Goal: Information Seeking & Learning: Learn about a topic

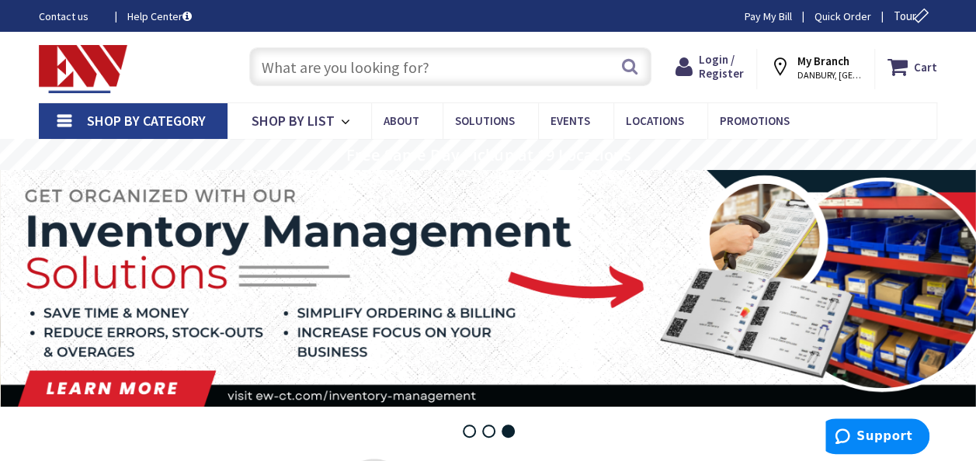
click at [463, 70] on input "text" at bounding box center [450, 66] width 402 height 39
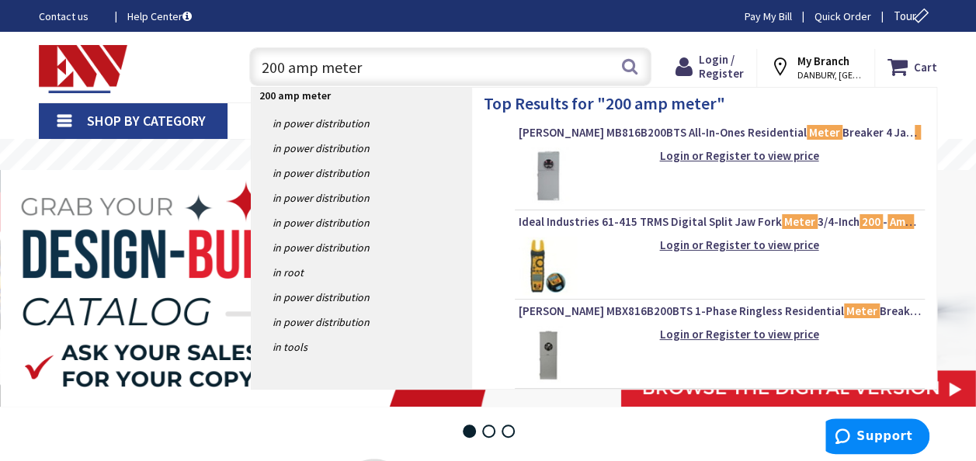
drag, startPoint x: 380, startPoint y: 67, endPoint x: 150, endPoint y: 76, distance: 230.1
click at [150, 76] on div "Toggle Nav 200 amp meter 200 amp meter Search Cart My Cart Close" at bounding box center [488, 67] width 922 height 52
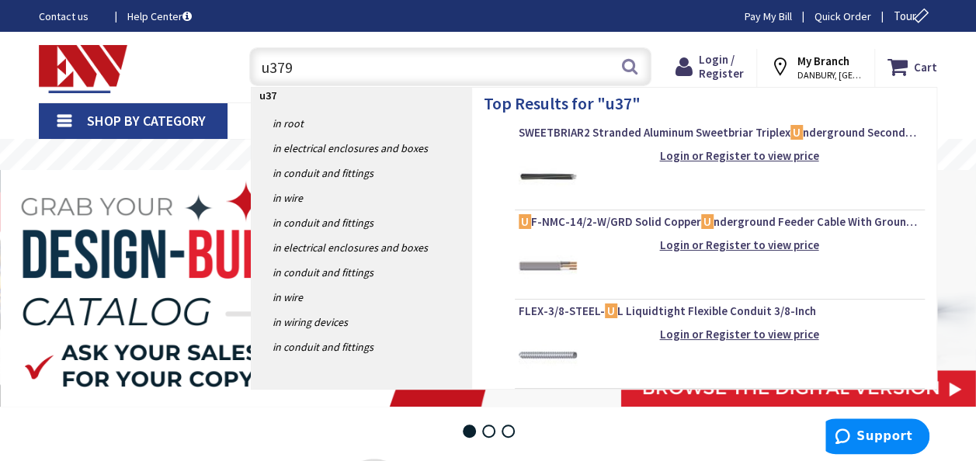
type input "u3791"
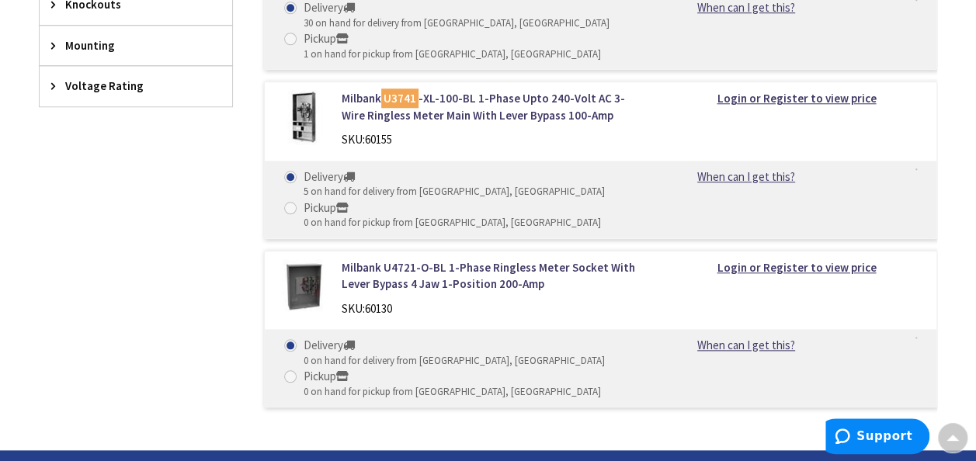
scroll to position [388, 0]
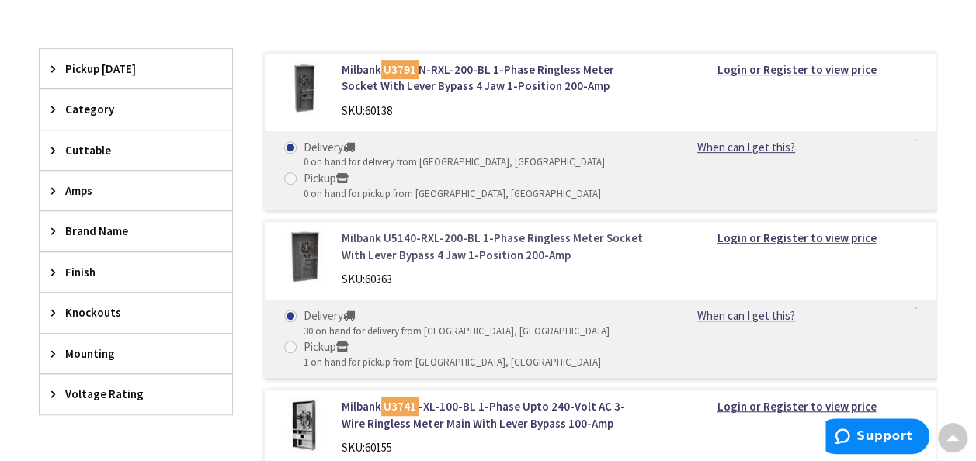
click at [478, 242] on link "Milbank U5140-RXL-200-BL 1-Phase Ringless Meter Socket With Lever Bypass 4 Jaw …" at bounding box center [493, 246] width 303 height 33
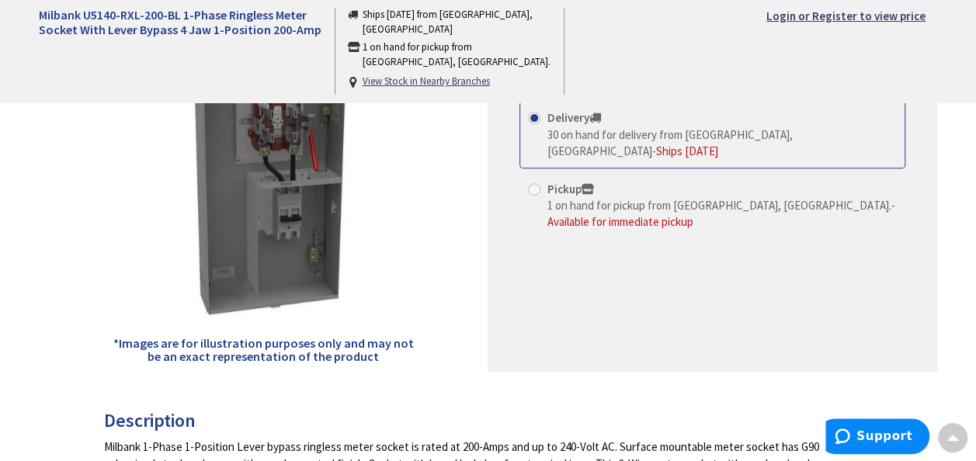
scroll to position [155, 0]
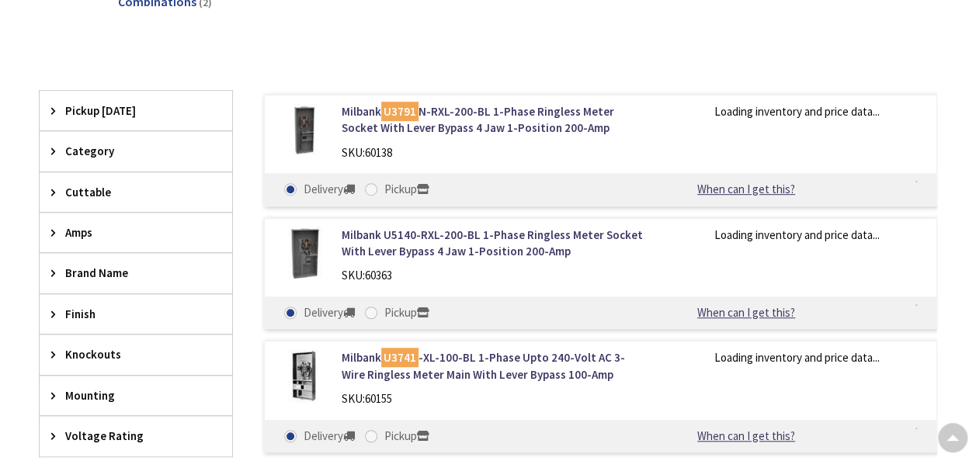
scroll to position [311, 0]
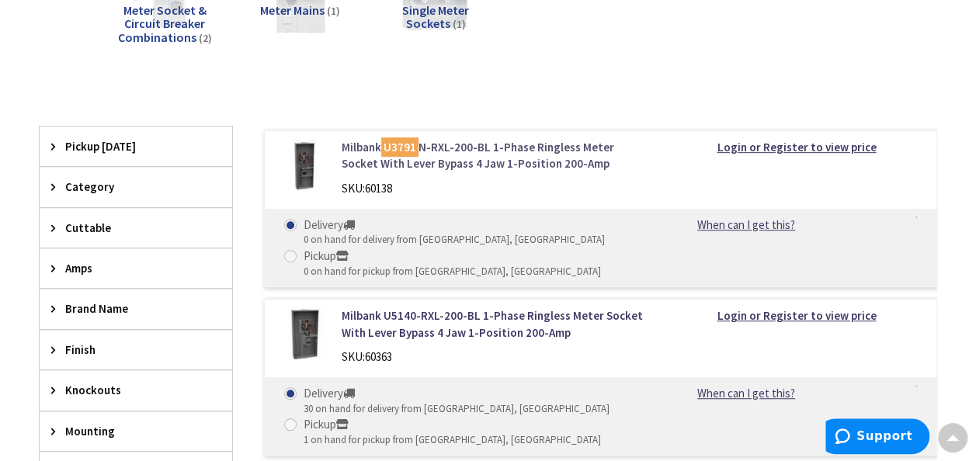
click at [443, 160] on link "Milbank U3791 N-RXL-200-BL 1-Phase Ringless Meter Socket With Lever Bypass 4 Ja…" at bounding box center [493, 155] width 303 height 33
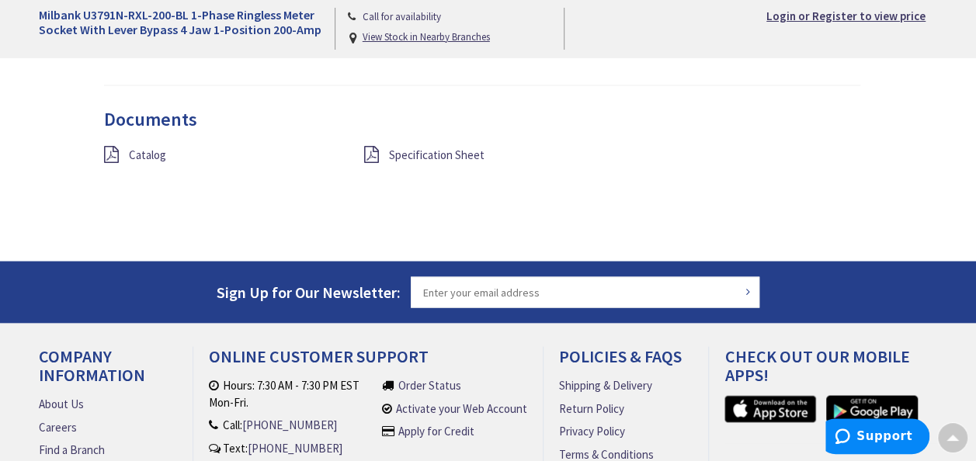
scroll to position [1398, 0]
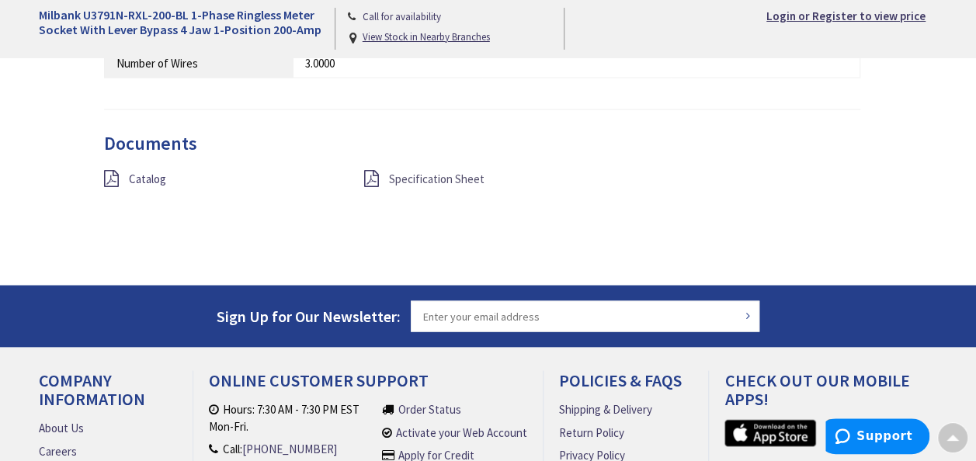
click at [449, 171] on span "Specification Sheet" at bounding box center [437, 178] width 96 height 15
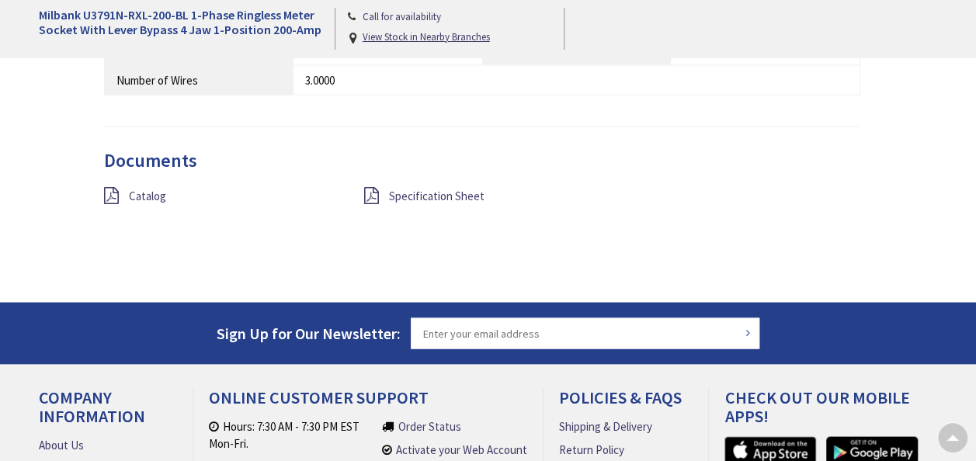
scroll to position [1381, 0]
click at [148, 195] on span "Catalog" at bounding box center [147, 195] width 37 height 15
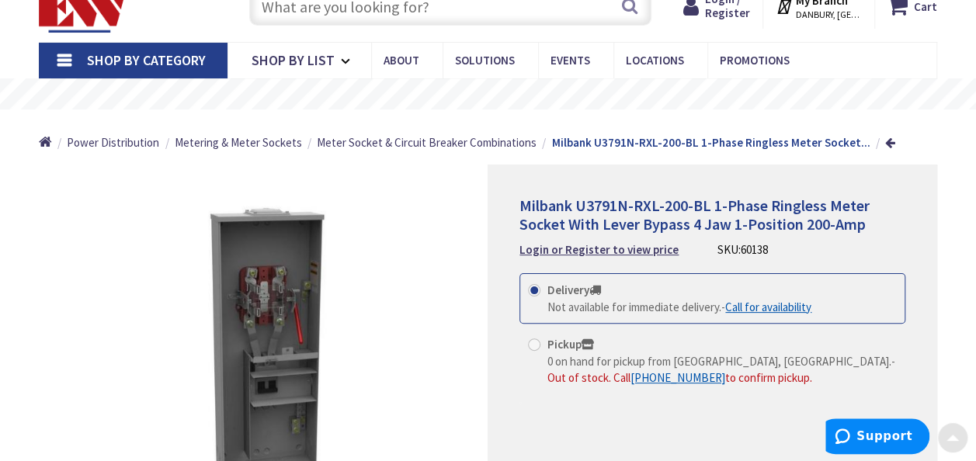
scroll to position [0, 0]
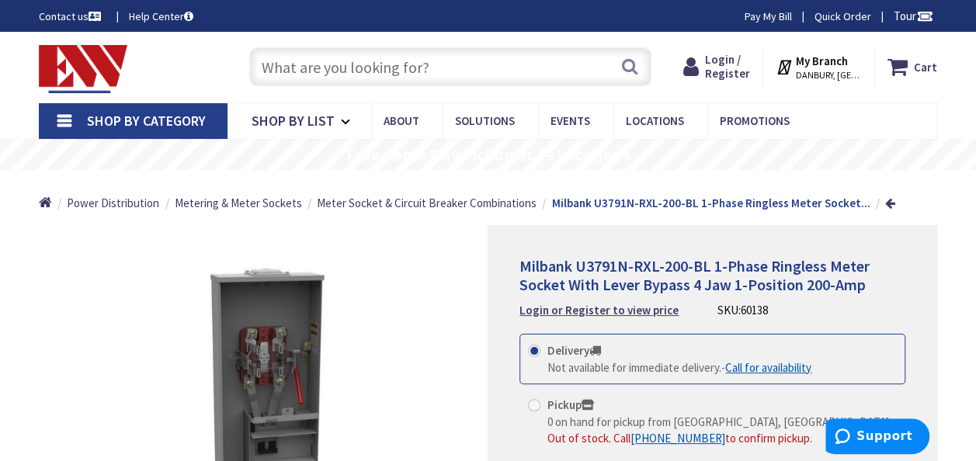
click at [485, 68] on input "text" at bounding box center [450, 66] width 402 height 39
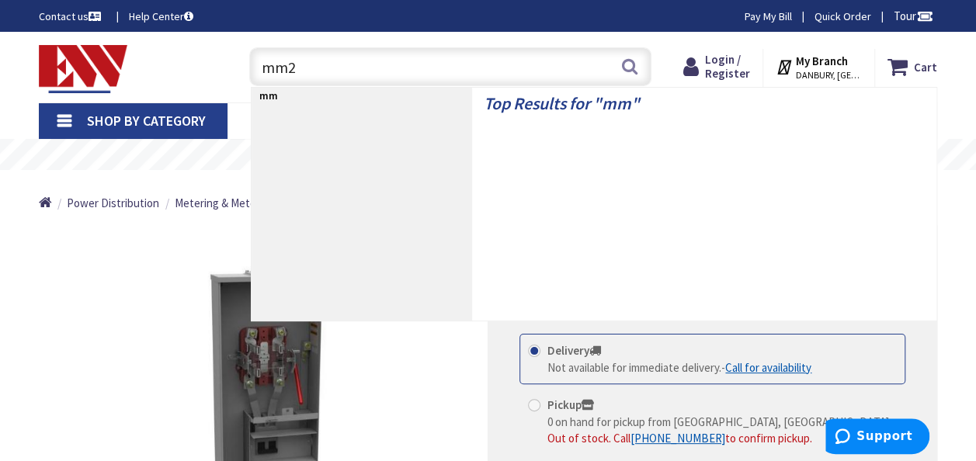
type input "mm23"
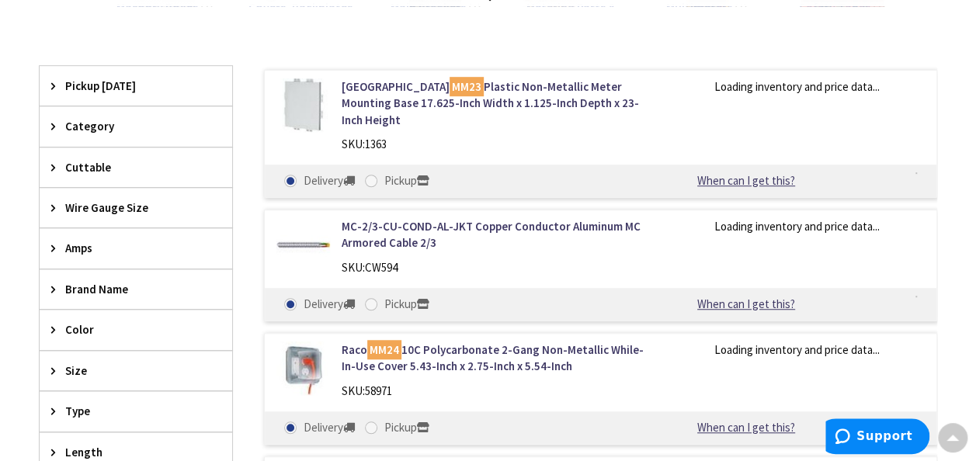
scroll to position [466, 0]
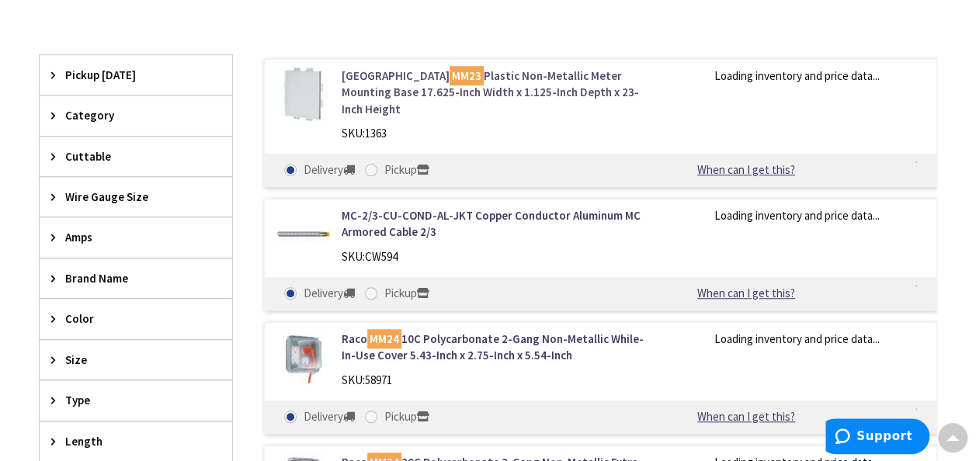
click at [519, 93] on link "Arlington MM23 Plastic Non-Metallic Meter Mounting Base 17.625-Inch Width x 1.1…" at bounding box center [493, 93] width 303 height 50
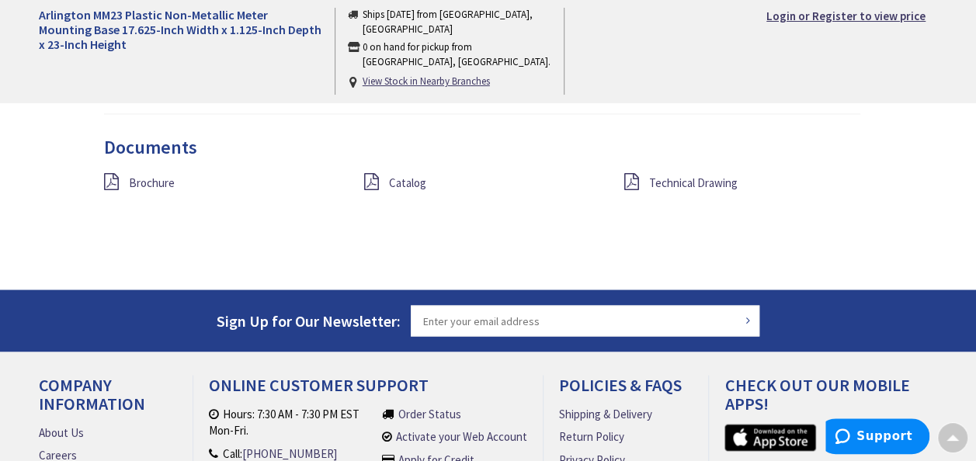
scroll to position [1165, 0]
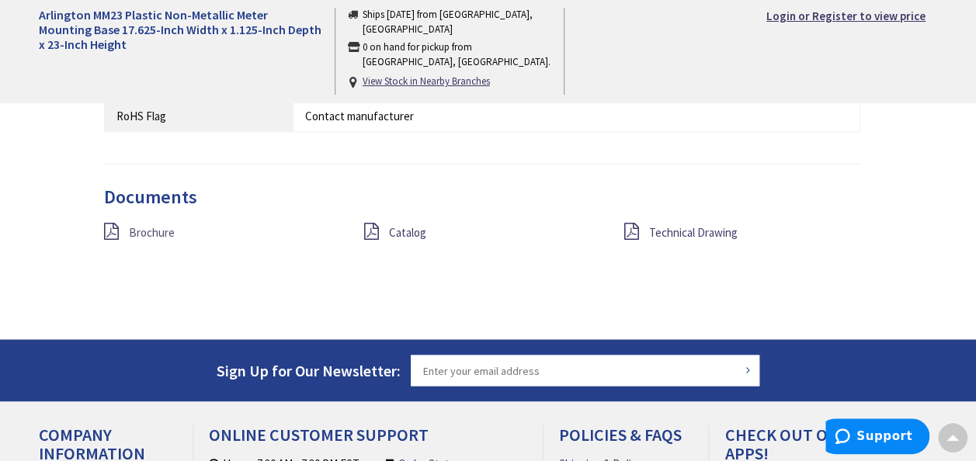
click at [137, 236] on span "Brochure" at bounding box center [152, 232] width 46 height 15
click at [710, 233] on span "Technical Drawing" at bounding box center [693, 232] width 89 height 15
